Goal: Transaction & Acquisition: Obtain resource

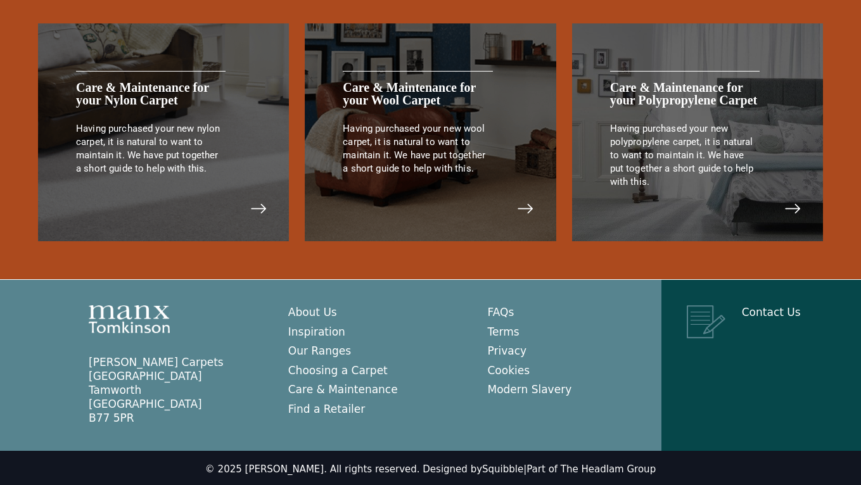
scroll to position [2622, 0]
click at [752, 312] on link "Contact Us" at bounding box center [771, 313] width 59 height 13
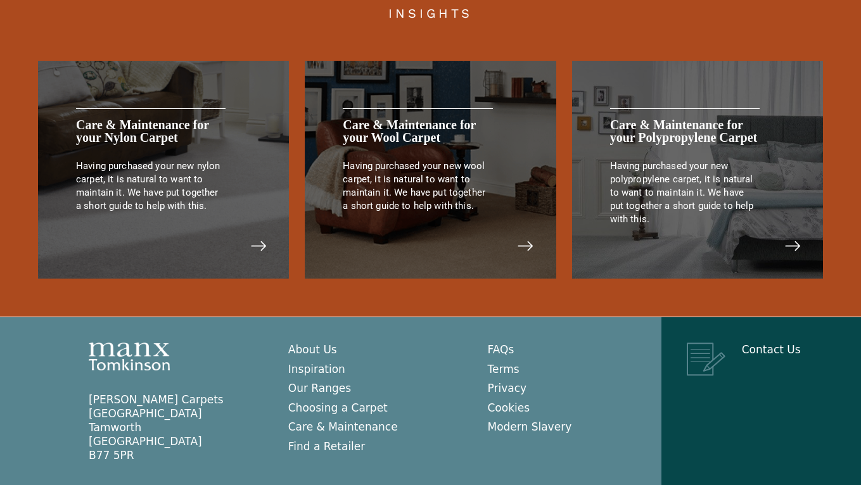
scroll to position [2573, 0]
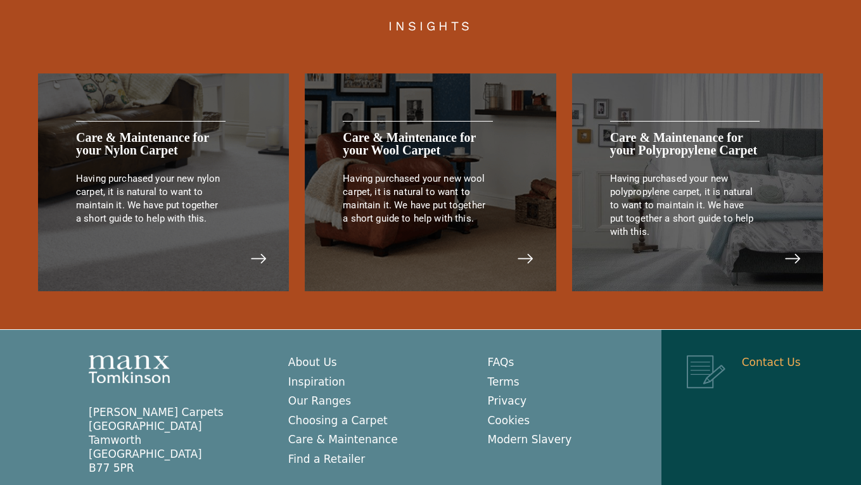
click at [766, 357] on link "Contact Us" at bounding box center [771, 362] width 59 height 13
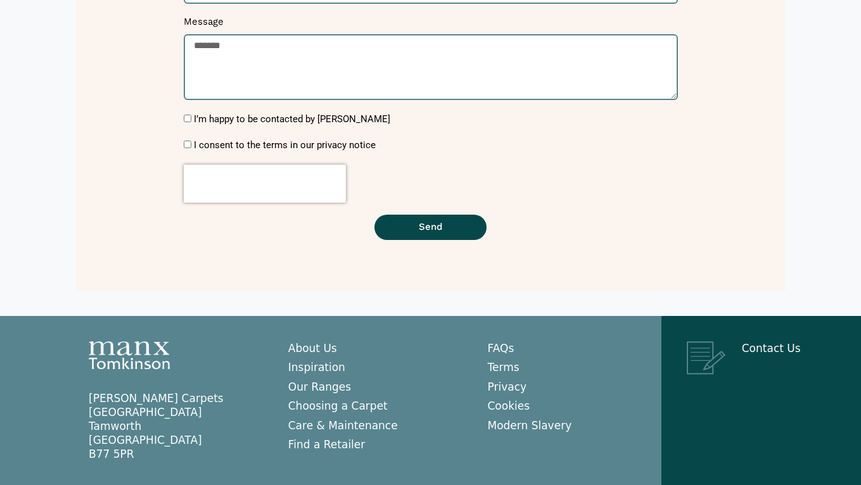
scroll to position [390, 0]
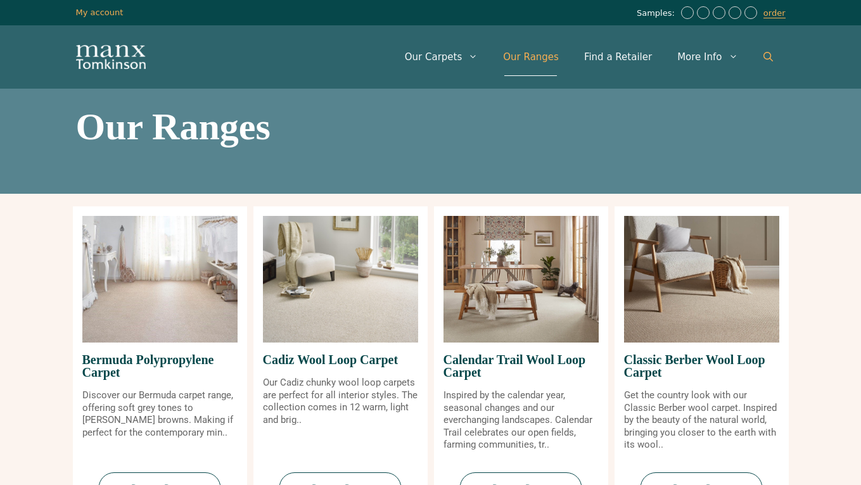
click at [768, 55] on icon "Open Search Bar" at bounding box center [768, 57] width 10 height 10
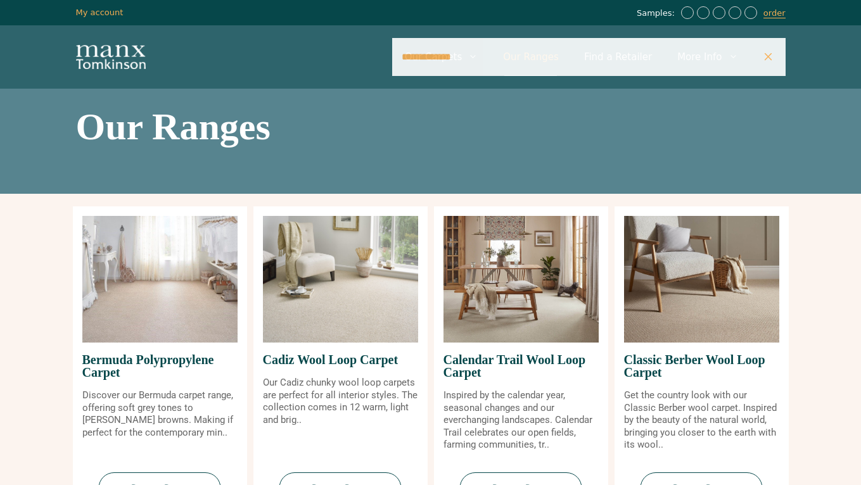
type input "**********"
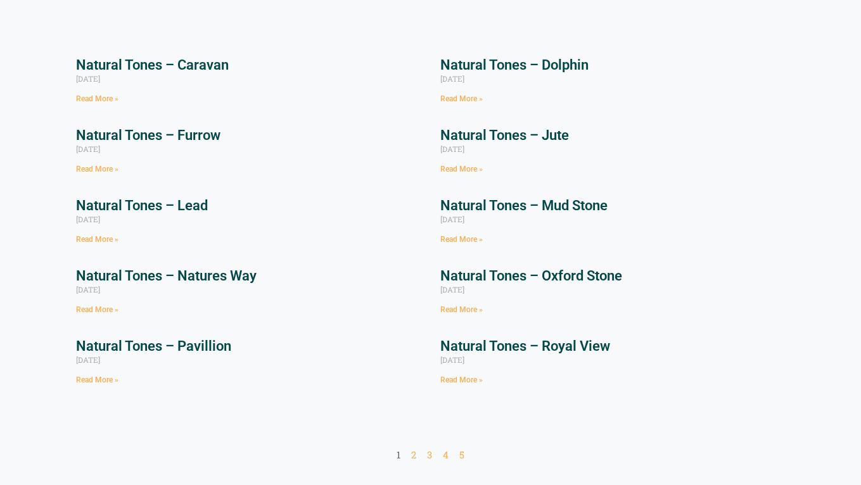
scroll to position [87, 0]
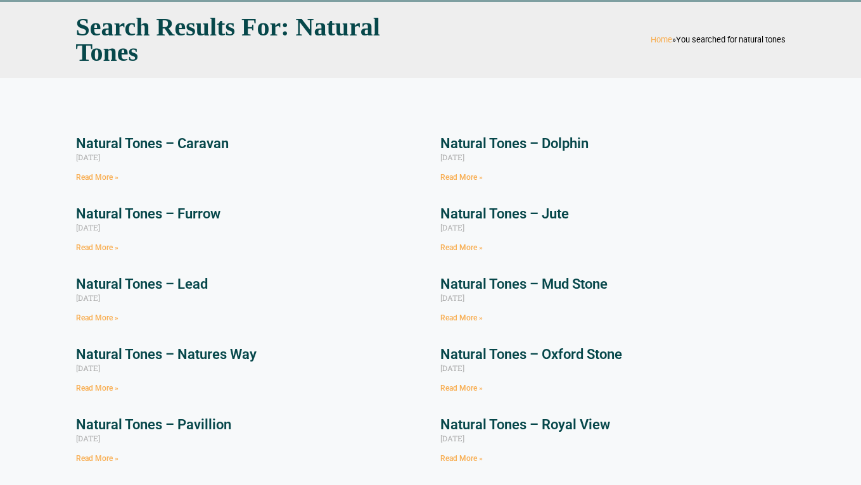
click at [469, 212] on link "Natural Tones – Jute" at bounding box center [504, 214] width 129 height 16
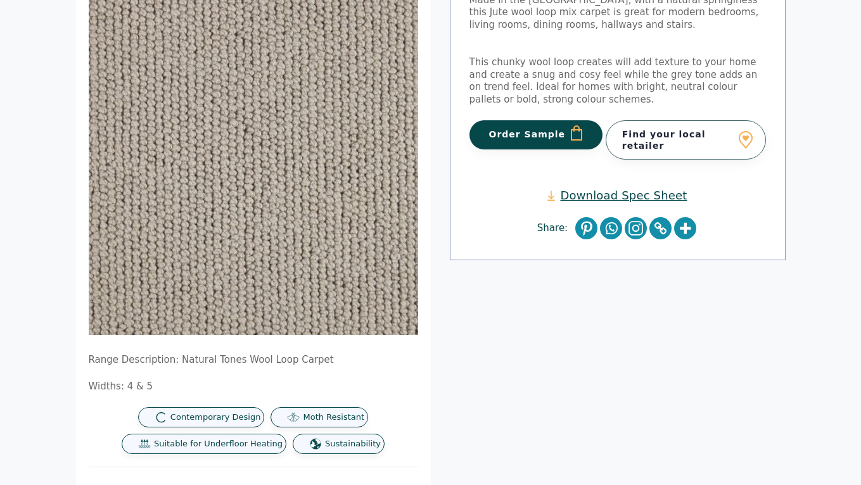
scroll to position [247, 0]
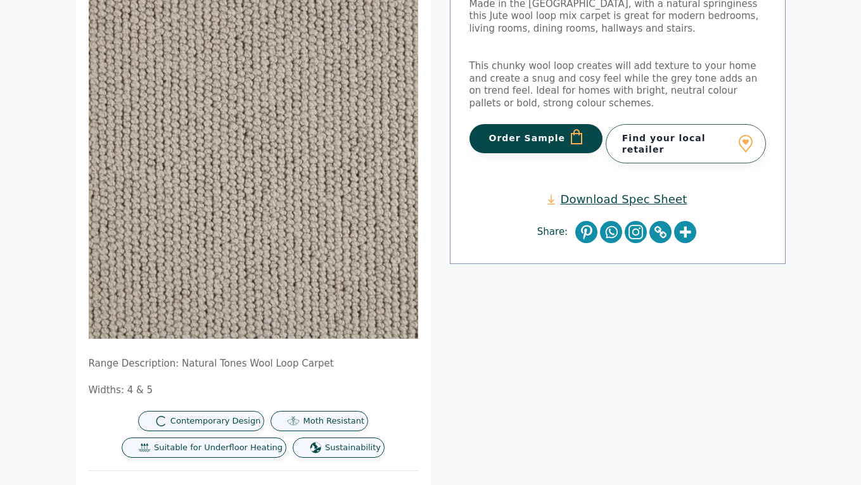
click at [540, 134] on button "Order Sample" at bounding box center [536, 138] width 134 height 29
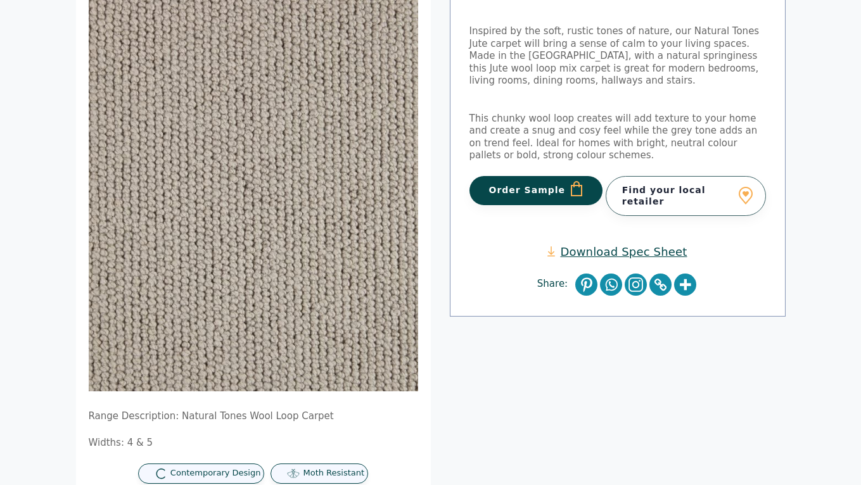
scroll to position [276, 0]
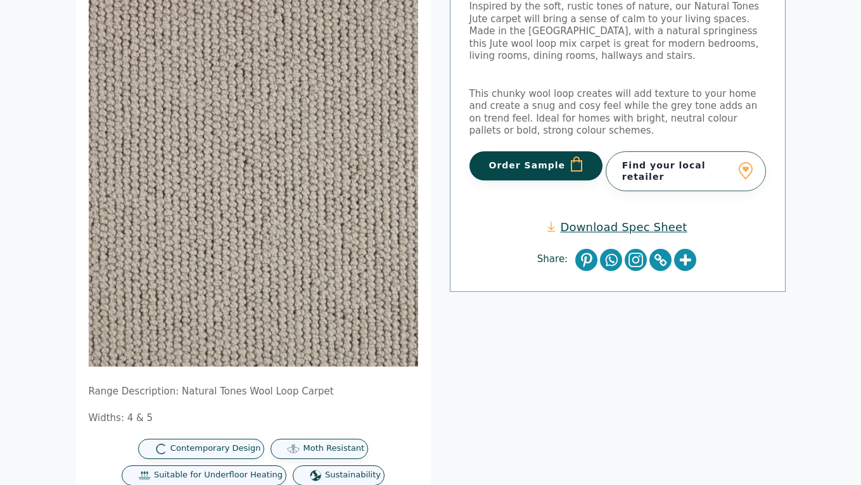
click at [519, 158] on button "Order Sample" at bounding box center [536, 165] width 134 height 29
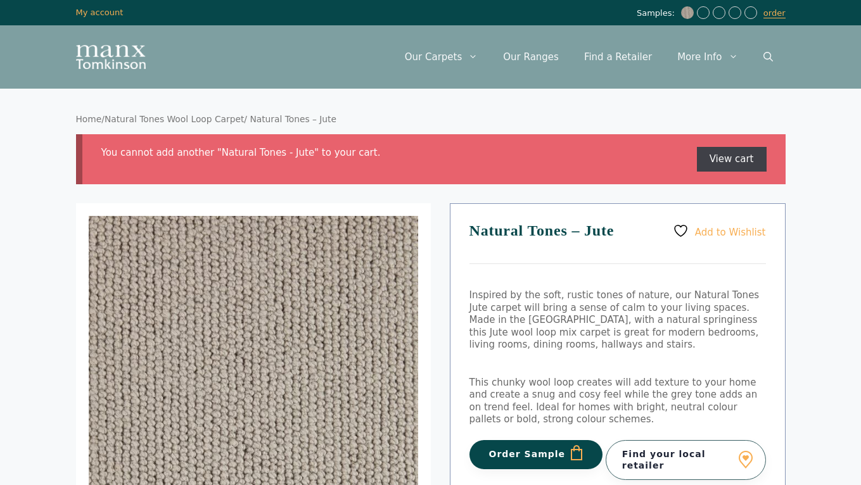
click at [721, 154] on link "View cart" at bounding box center [732, 159] width 70 height 25
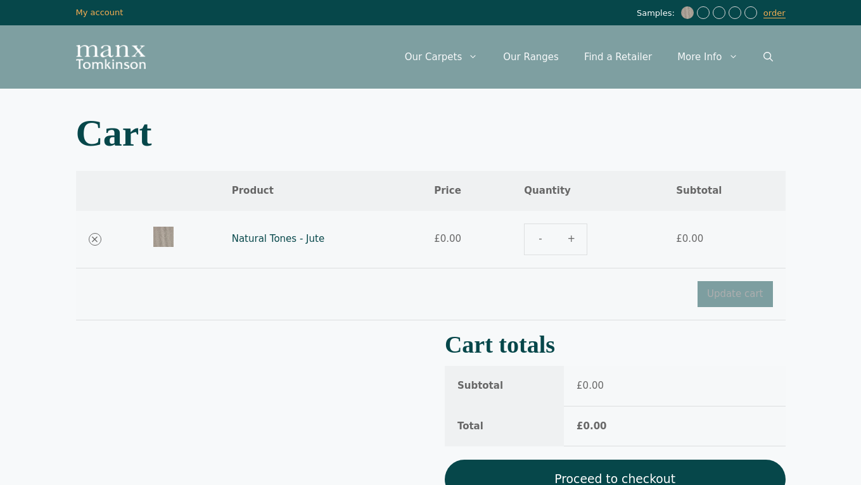
click at [254, 238] on link "Natural Tones - Jute" at bounding box center [278, 238] width 92 height 11
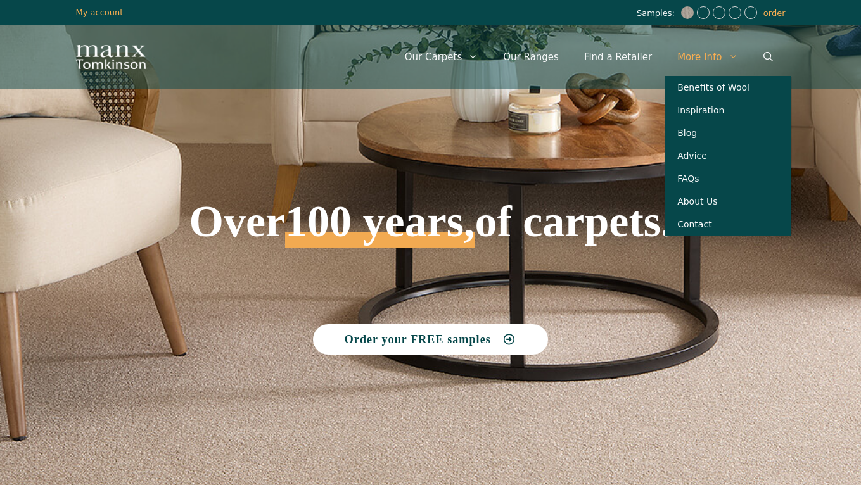
click at [705, 53] on link "More Info" at bounding box center [708, 57] width 86 height 38
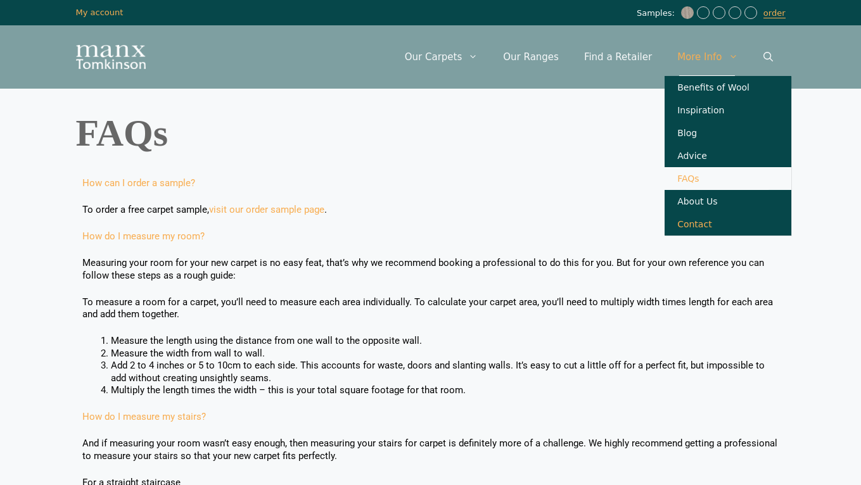
click at [697, 234] on link "Contact" at bounding box center [728, 224] width 127 height 23
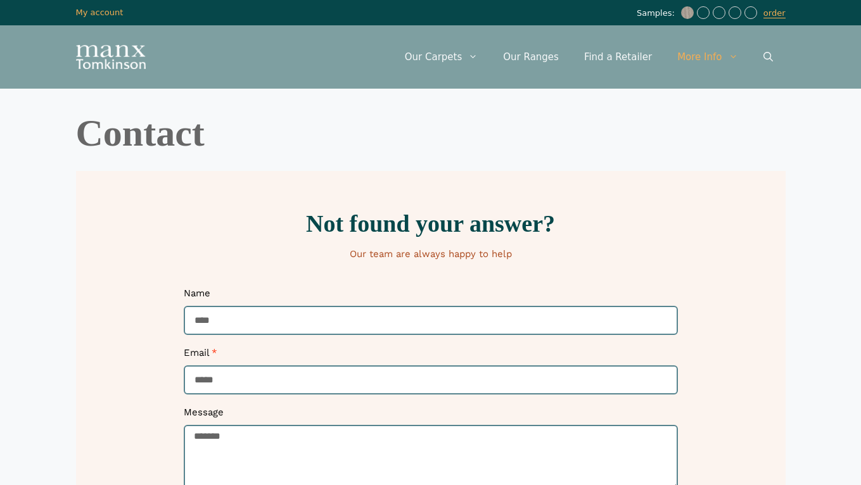
click at [407, 258] on p "Our team are always happy to help" at bounding box center [430, 254] width 697 height 13
click at [399, 251] on p "Our team are always happy to help" at bounding box center [430, 254] width 697 height 13
click at [381, 229] on h2 "Not found your answer?" at bounding box center [430, 224] width 697 height 24
